Goal: Subscribe to service/newsletter

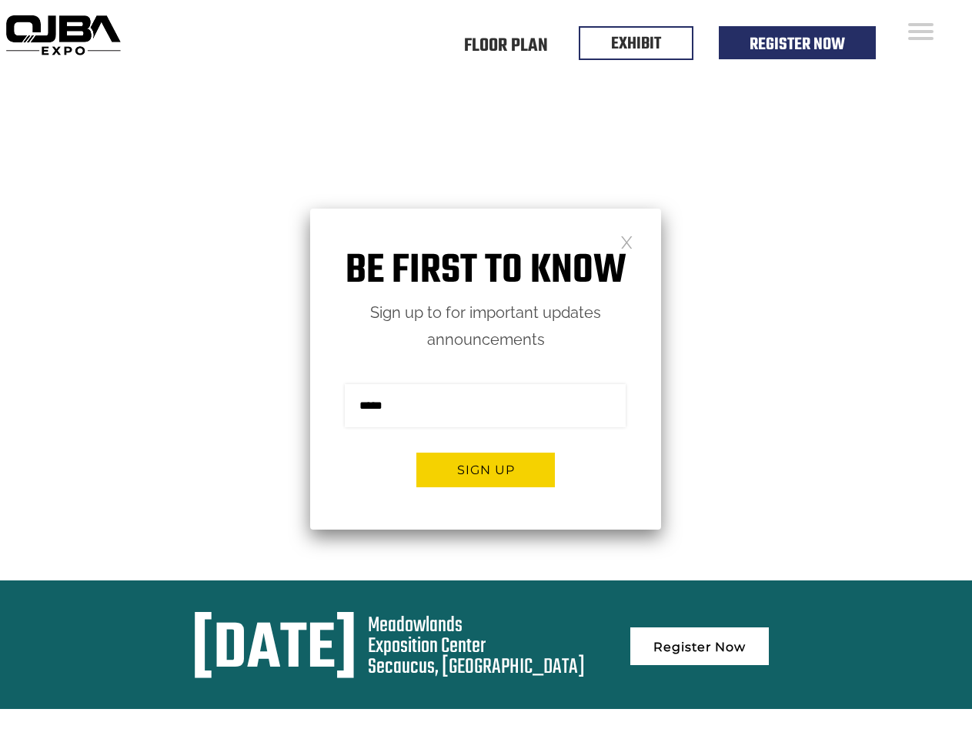
click at [486, 369] on form "Sign me up for the newsletter! ******* Sign up" at bounding box center [485, 441] width 351 height 176
click at [486, 469] on button "Sign up" at bounding box center [485, 469] width 139 height 35
